Goal: Task Accomplishment & Management: Complete application form

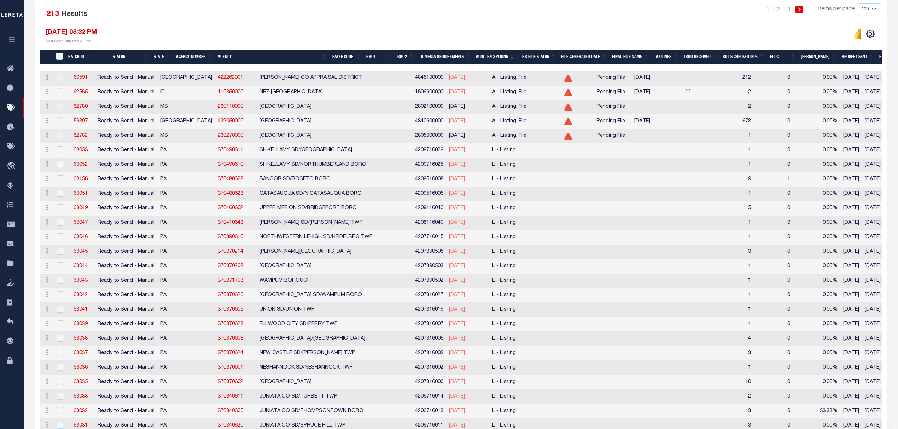
scroll to position [170, 0]
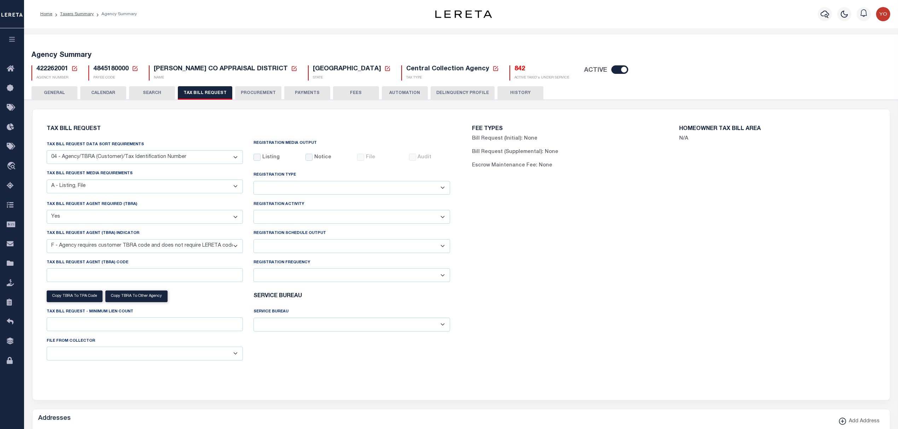
select select "28"
select select "16"
select select "true"
select select "14"
select select
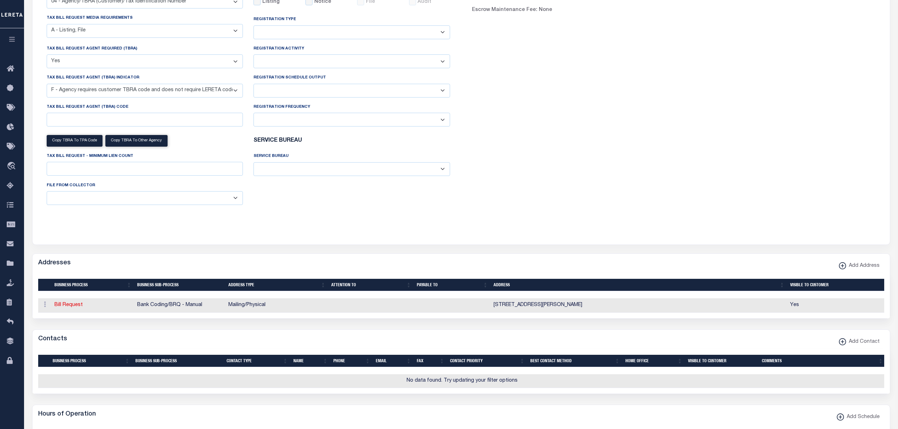
scroll to position [108, 0]
